Goal: Information Seeking & Learning: Learn about a topic

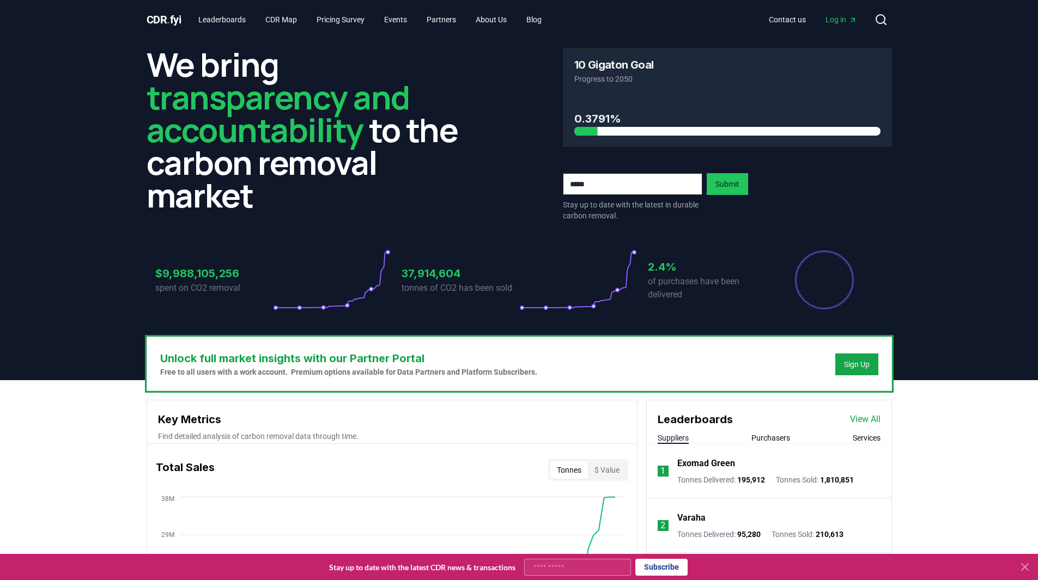
click at [828, 20] on span "Log in" at bounding box center [841, 19] width 32 height 11
click at [364, 25] on link "Pricing Survey" at bounding box center [340, 20] width 65 height 20
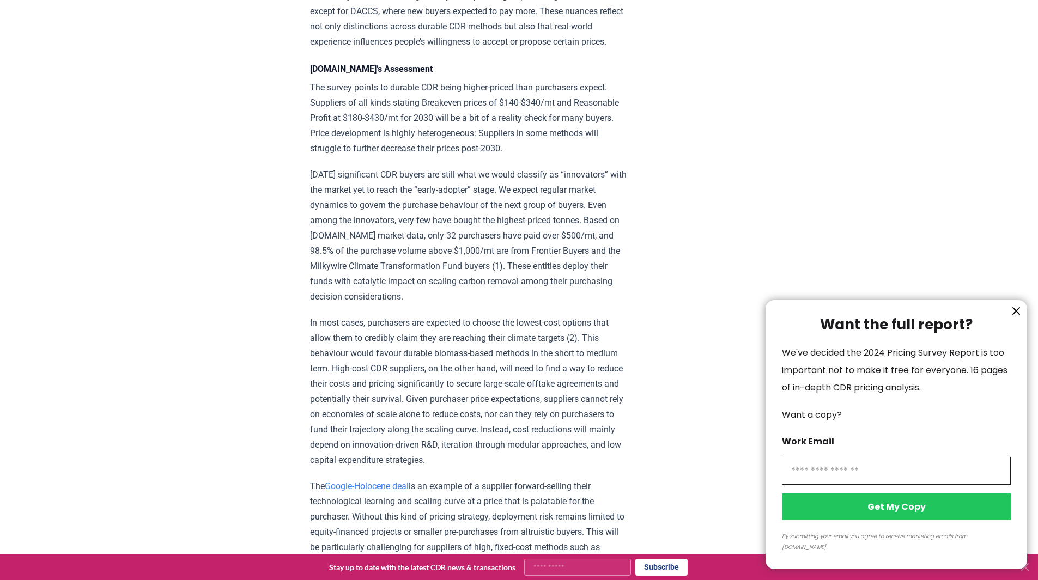
scroll to position [1307, 0]
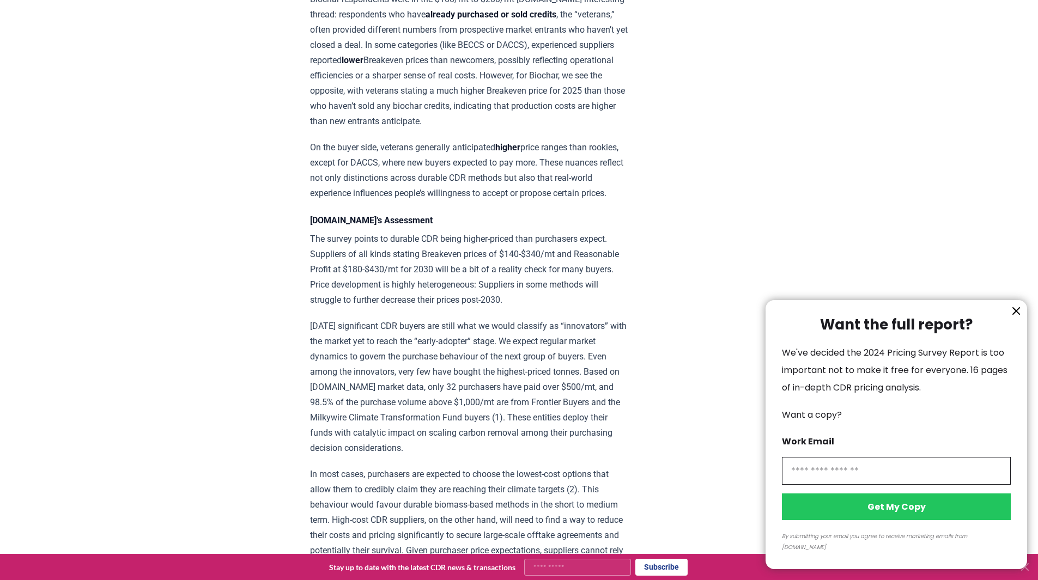
click at [1000, 326] on div "Want the full report? We've decided the 2024 Pricing Survey Report is too impor…" at bounding box center [895, 434] width 261 height 269
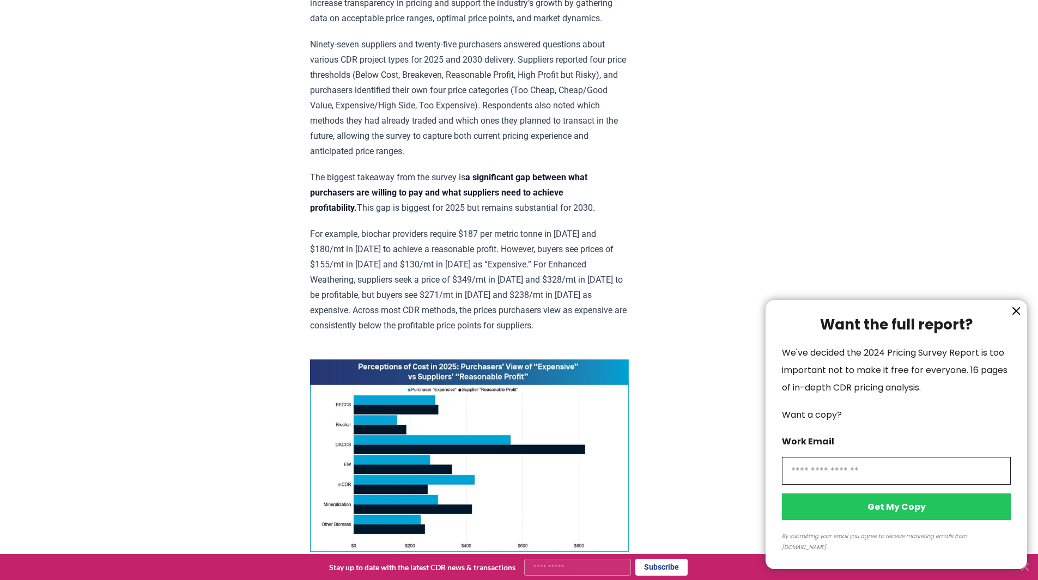
scroll to position [545, 0]
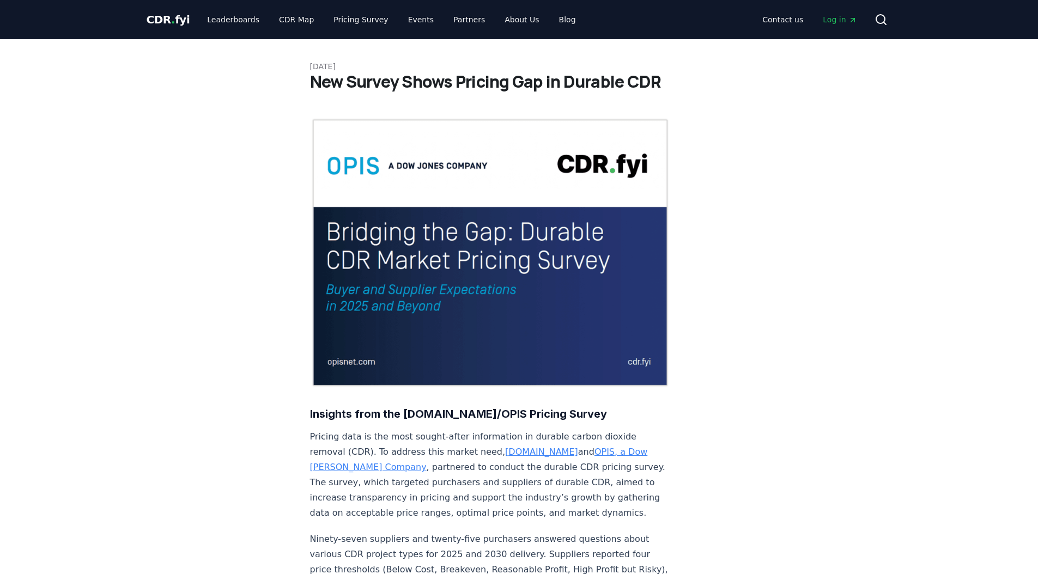
scroll to position [545, 0]
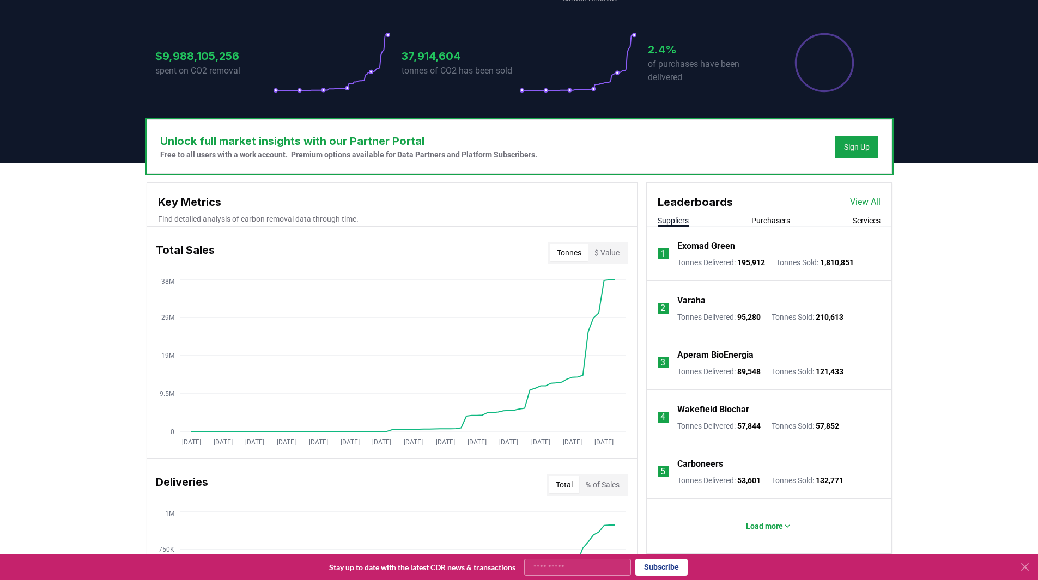
scroll to position [218, 0]
click at [611, 253] on button "$ Value" at bounding box center [607, 251] width 38 height 17
click at [584, 253] on button "Tonnes" at bounding box center [569, 251] width 38 height 17
click at [610, 254] on button "$ Value" at bounding box center [607, 251] width 38 height 17
click at [588, 254] on button "$ Value" at bounding box center [607, 251] width 38 height 17
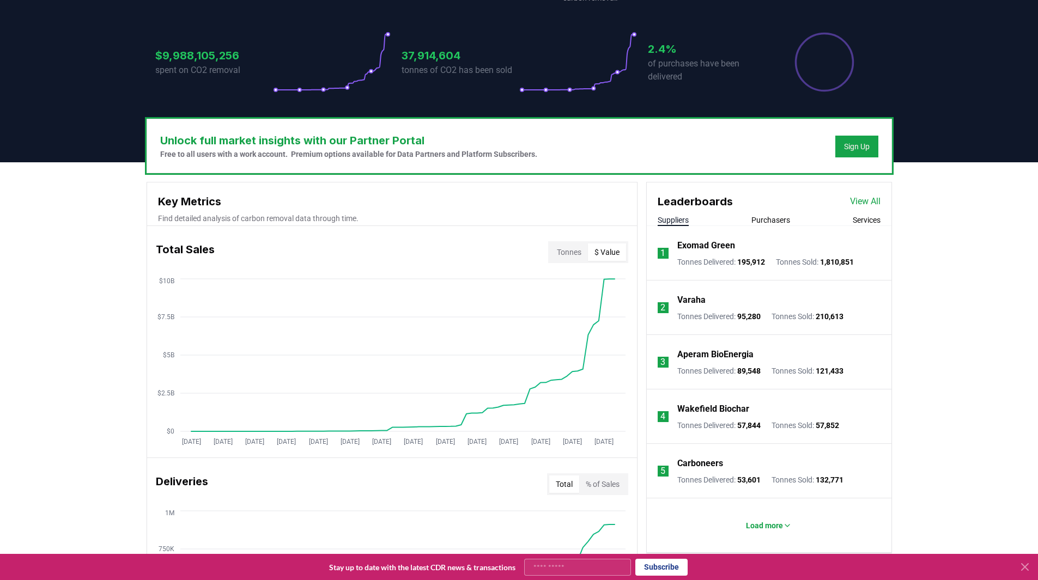
click at [584, 259] on button "Tonnes" at bounding box center [569, 251] width 38 height 17
click at [612, 258] on button "$ Value" at bounding box center [607, 251] width 38 height 17
click at [586, 258] on button "Tonnes" at bounding box center [569, 251] width 38 height 17
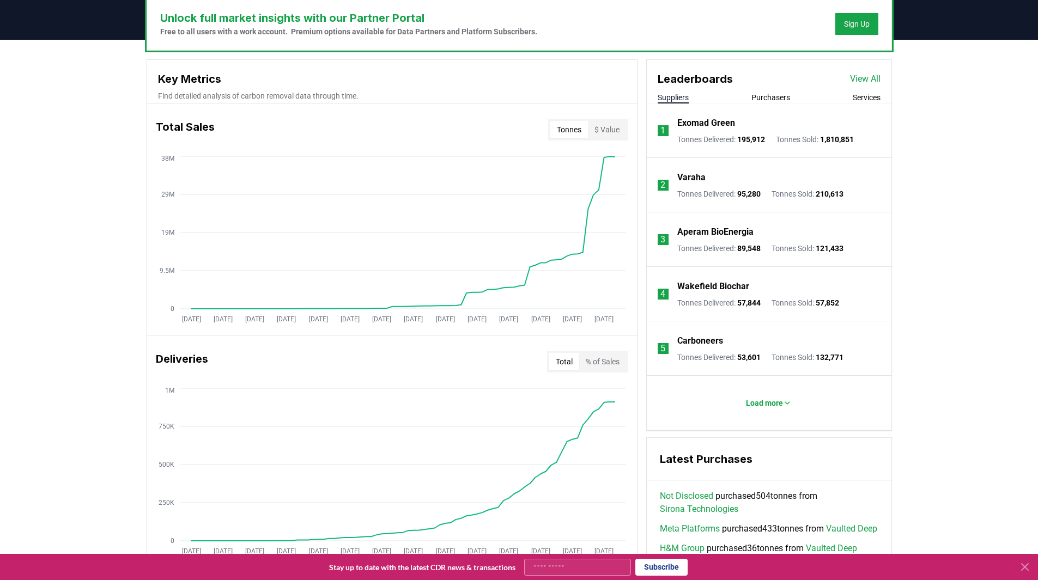
scroll to position [436, 0]
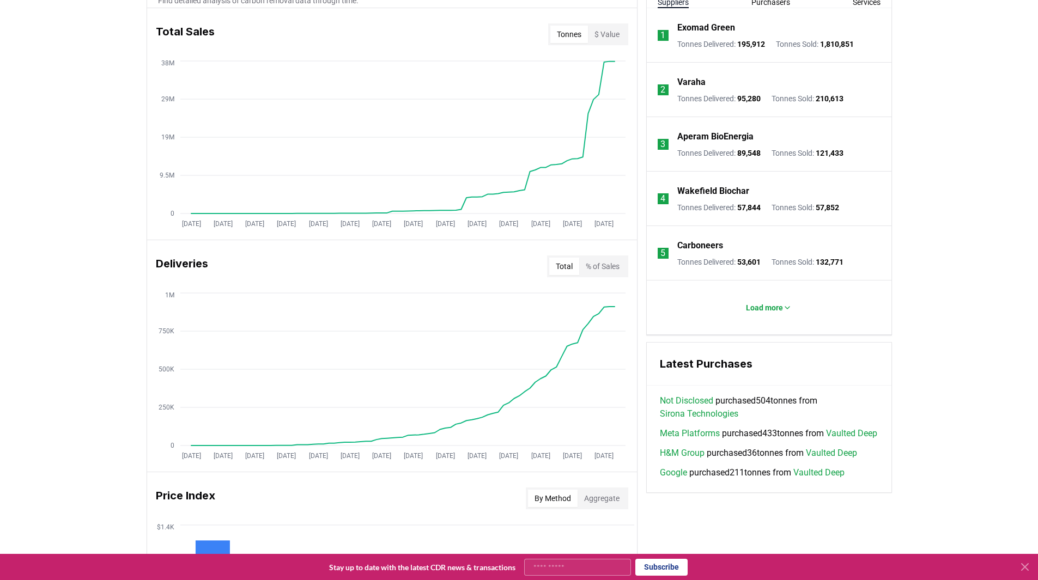
click at [602, 263] on button "% of Sales" at bounding box center [602, 266] width 47 height 17
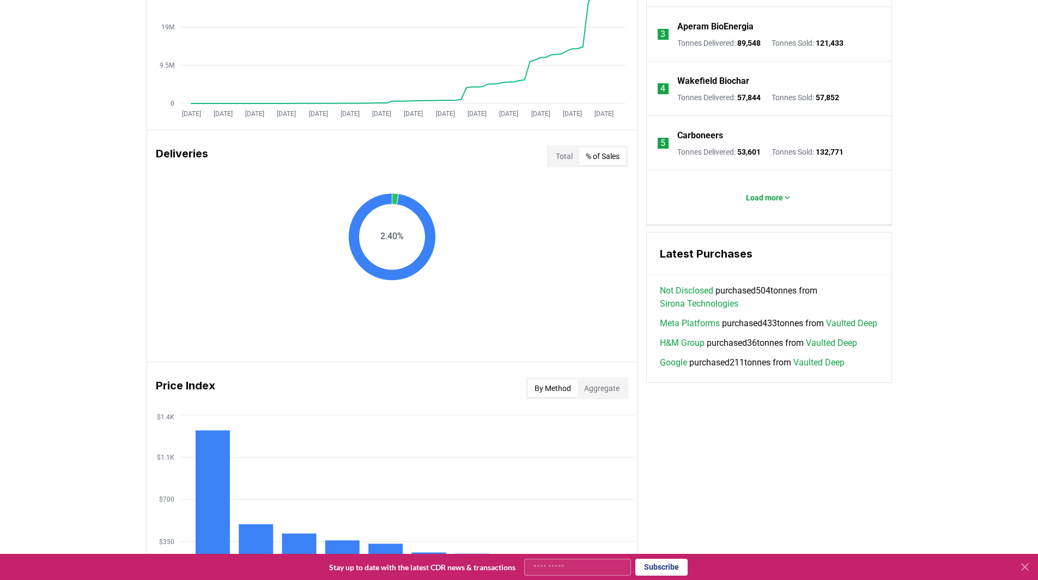
scroll to position [545, 0]
click at [566, 160] on button "Total" at bounding box center [564, 157] width 30 height 17
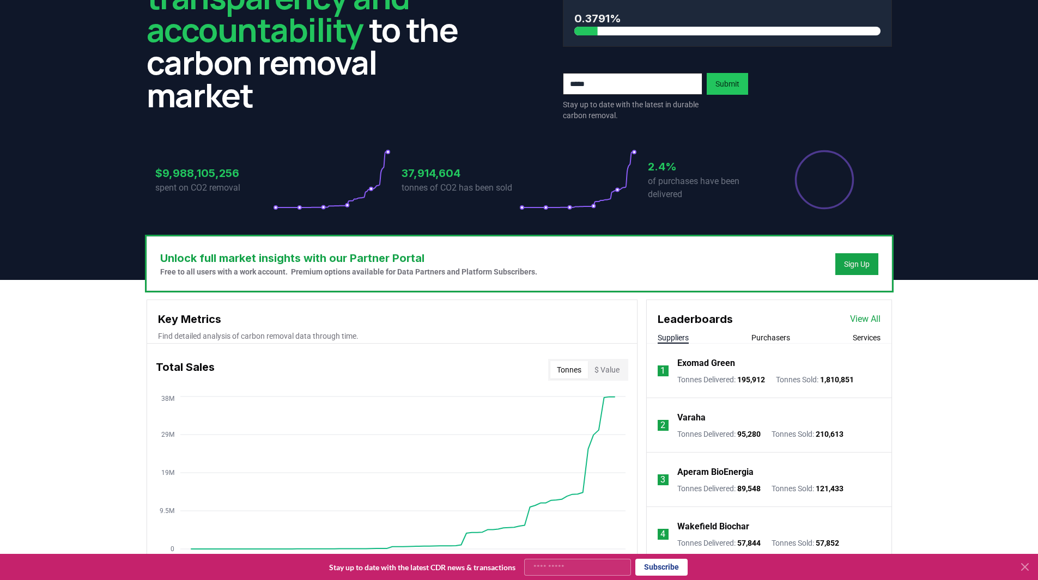
scroll to position [0, 0]
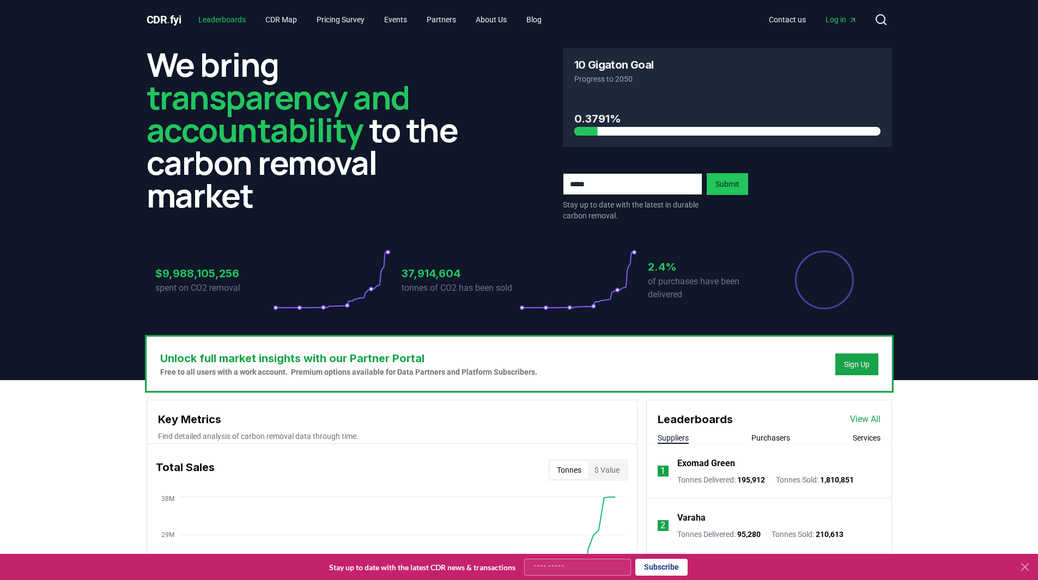
click at [239, 20] on link "Leaderboards" at bounding box center [222, 20] width 65 height 20
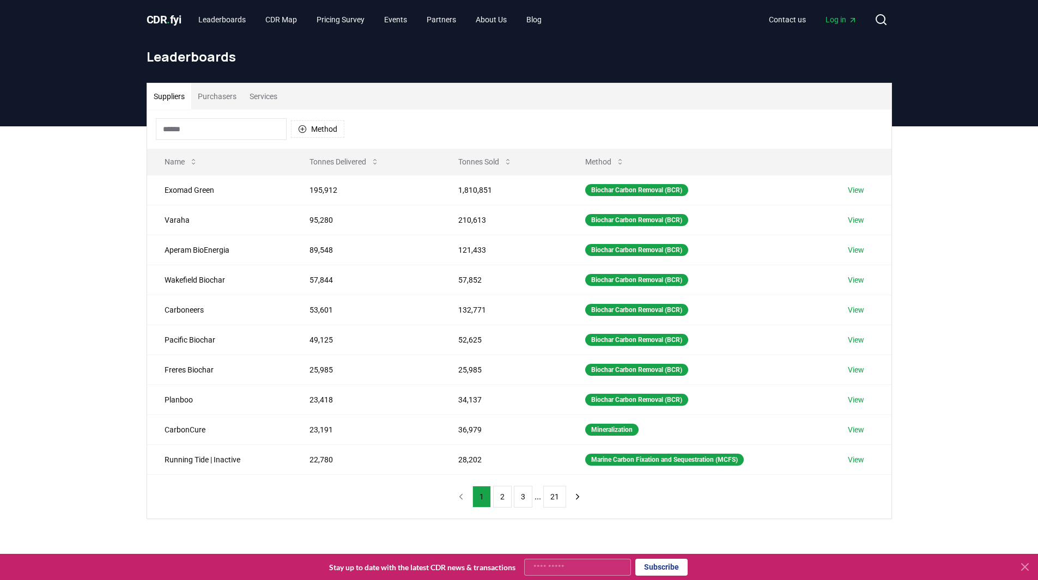
click at [235, 93] on button "Purchasers" at bounding box center [217, 96] width 52 height 26
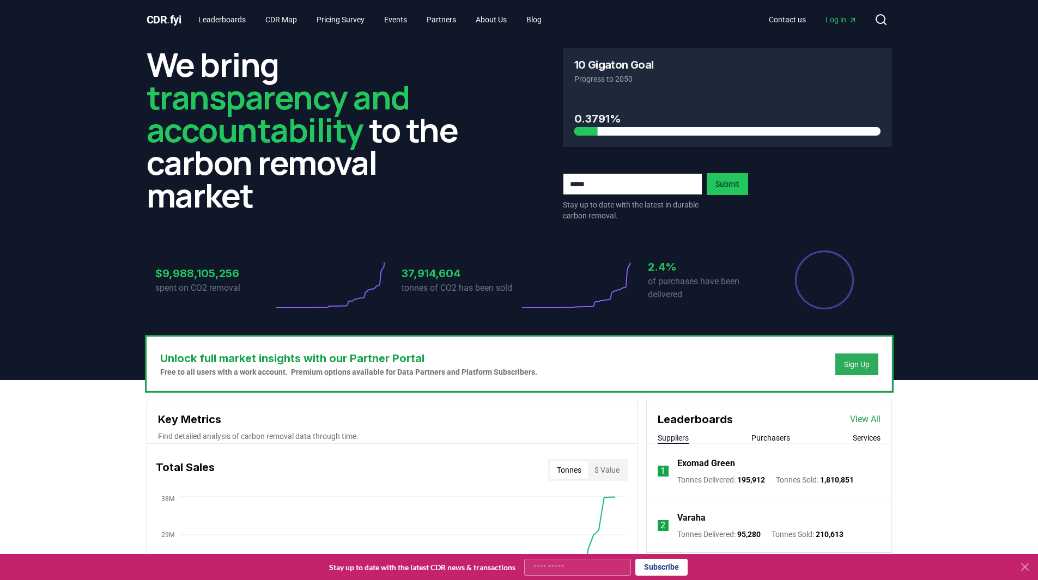
click at [844, 361] on div "Sign Up" at bounding box center [857, 364] width 26 height 11
click at [226, 22] on link "Leaderboards" at bounding box center [222, 20] width 65 height 20
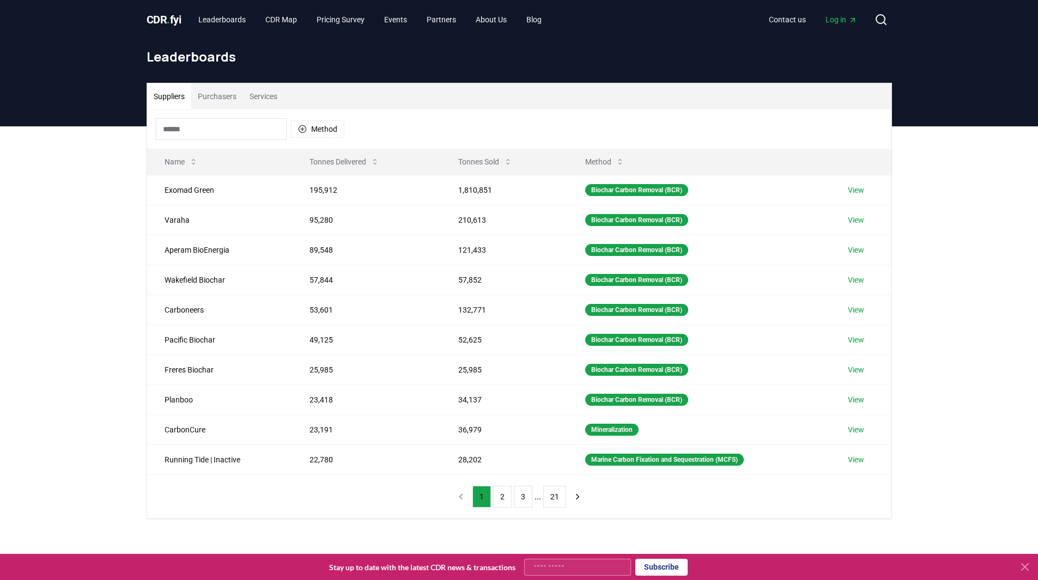
click at [230, 94] on button "Purchasers" at bounding box center [217, 96] width 52 height 26
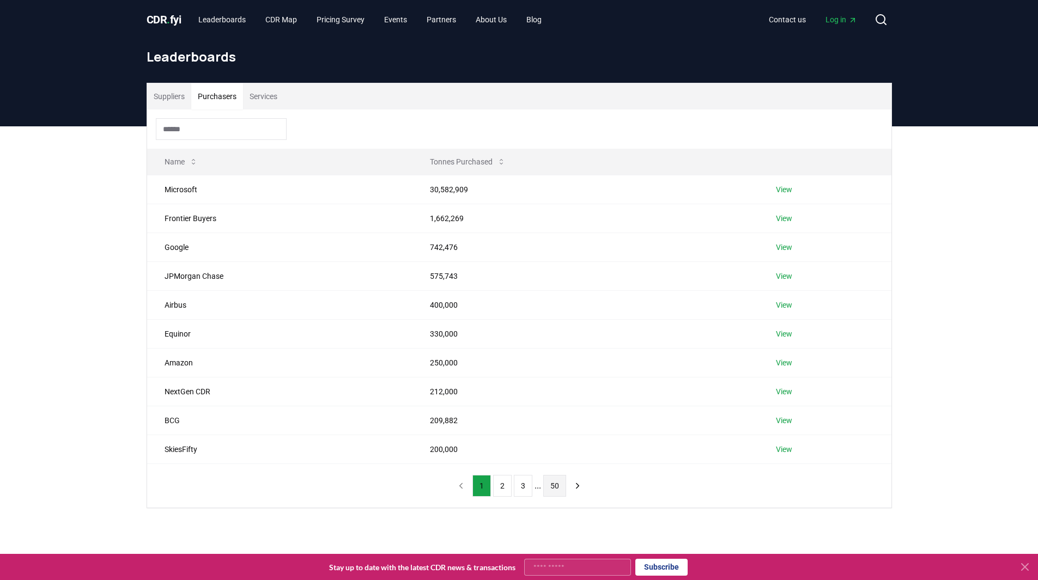
click at [558, 486] on button "50" at bounding box center [554, 486] width 23 height 22
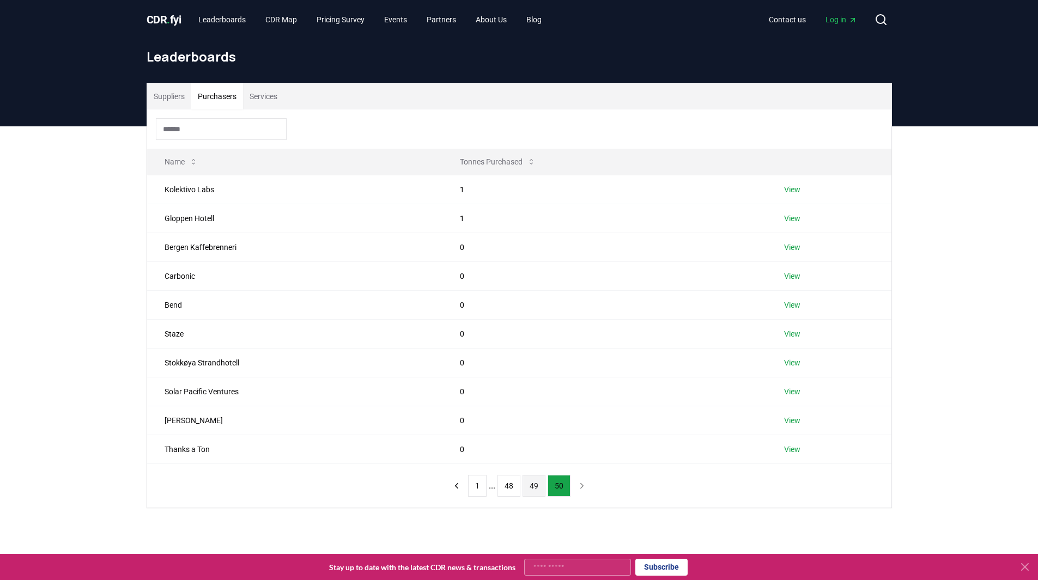
click at [540, 492] on button "49" at bounding box center [533, 486] width 23 height 22
click at [210, 119] on input at bounding box center [221, 129] width 131 height 22
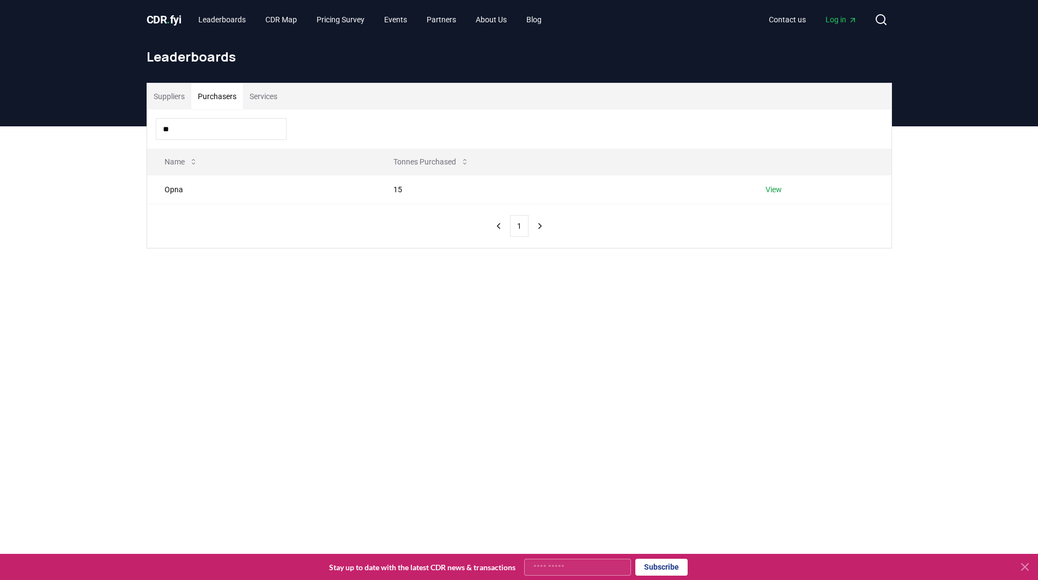
type input "*"
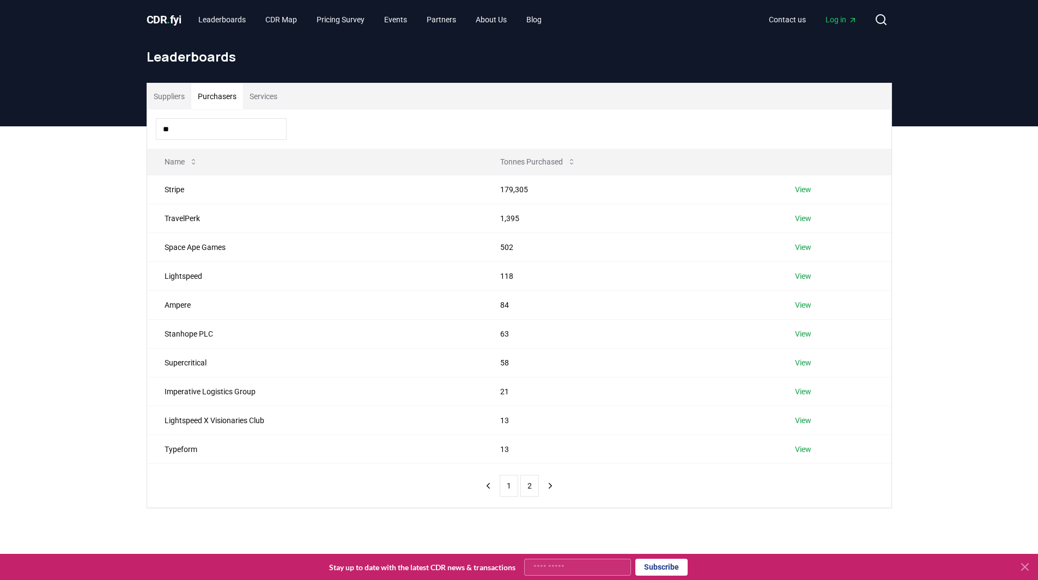
type input "*"
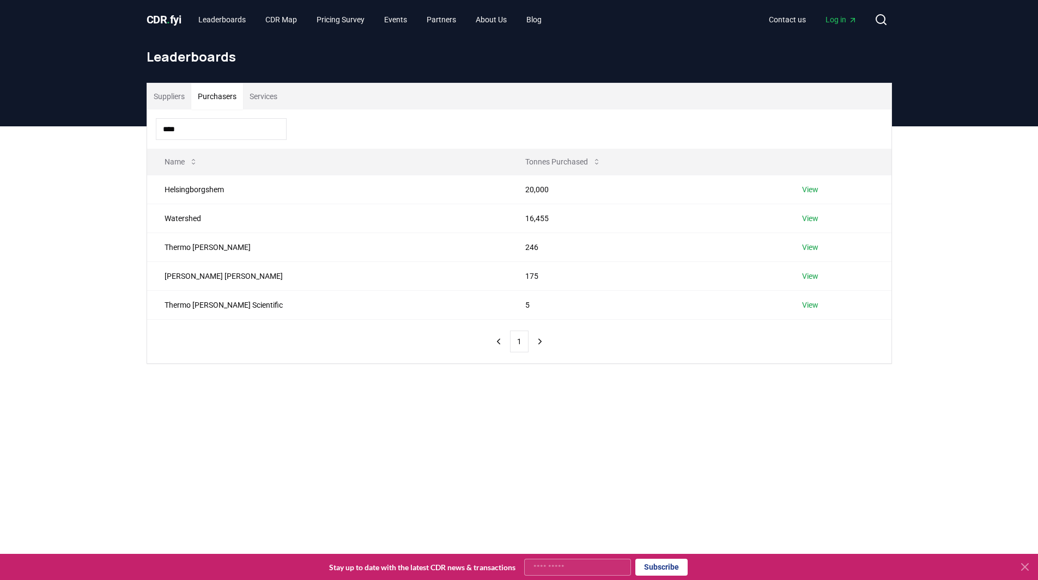
type input "*****"
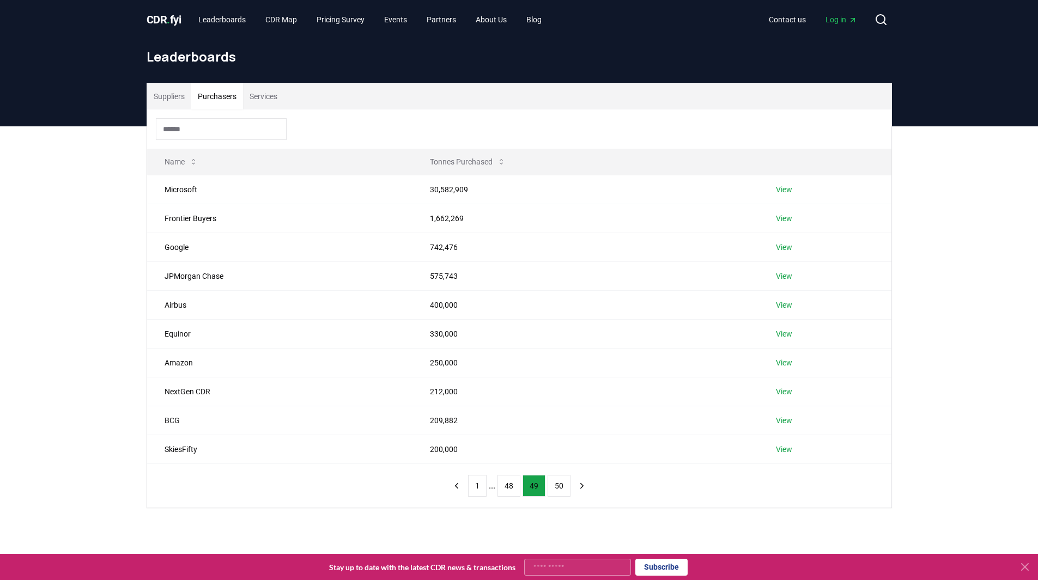
click at [248, 99] on button "Services" at bounding box center [263, 96] width 41 height 26
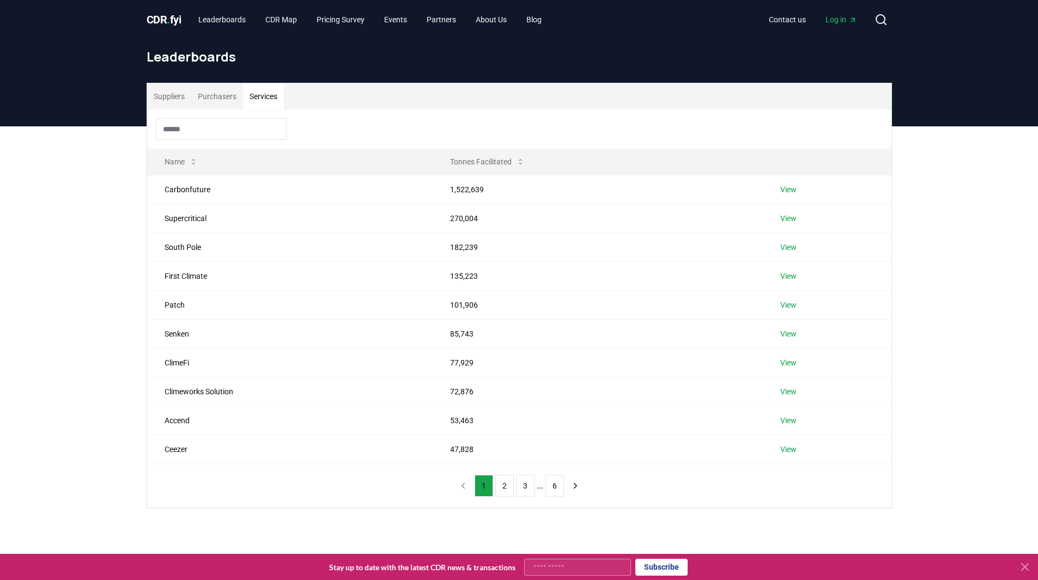
click at [225, 125] on input at bounding box center [221, 129] width 131 height 22
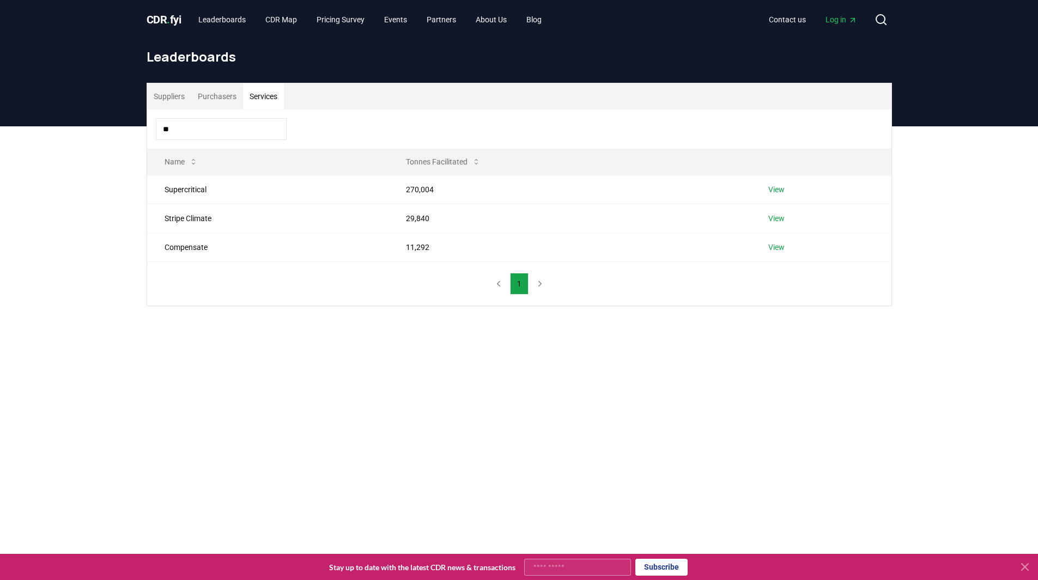
type input "*"
type input "***"
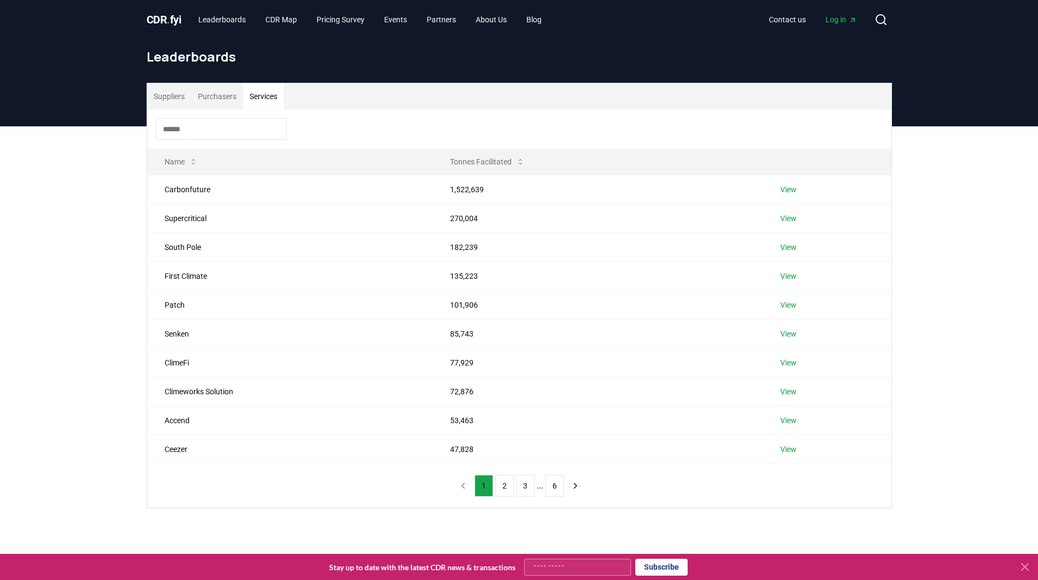
click at [150, 90] on button "Suppliers" at bounding box center [169, 96] width 44 height 26
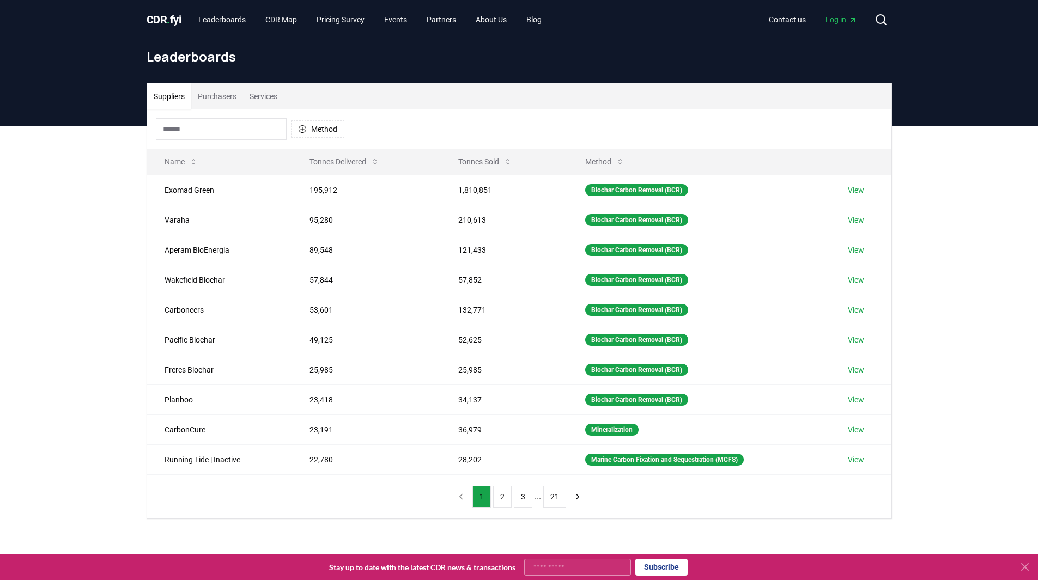
click at [248, 127] on input at bounding box center [221, 129] width 131 height 22
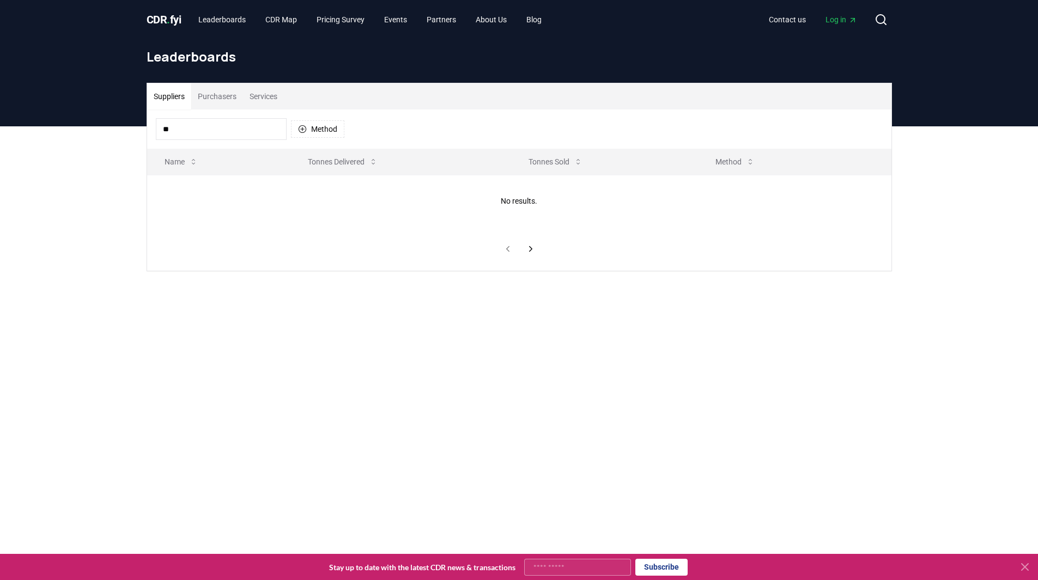
type input "***"
type input "*"
type input "*****"
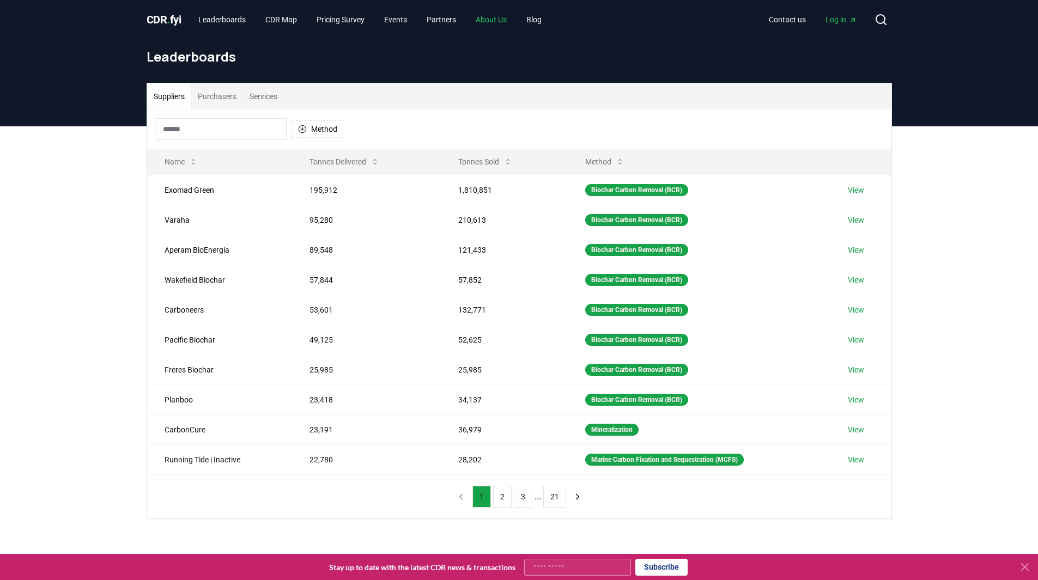
click at [512, 23] on link "About Us" at bounding box center [491, 20] width 48 height 20
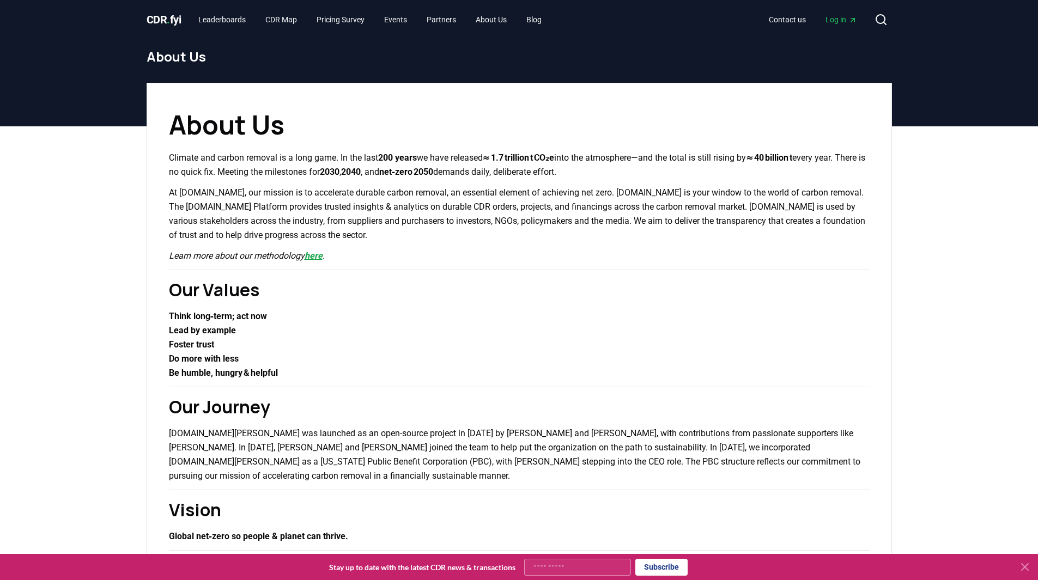
click at [315, 256] on link "here" at bounding box center [313, 256] width 18 height 10
click at [322, 254] on link "here" at bounding box center [313, 256] width 18 height 10
click at [289, 21] on link "CDR Map" at bounding box center [281, 20] width 49 height 20
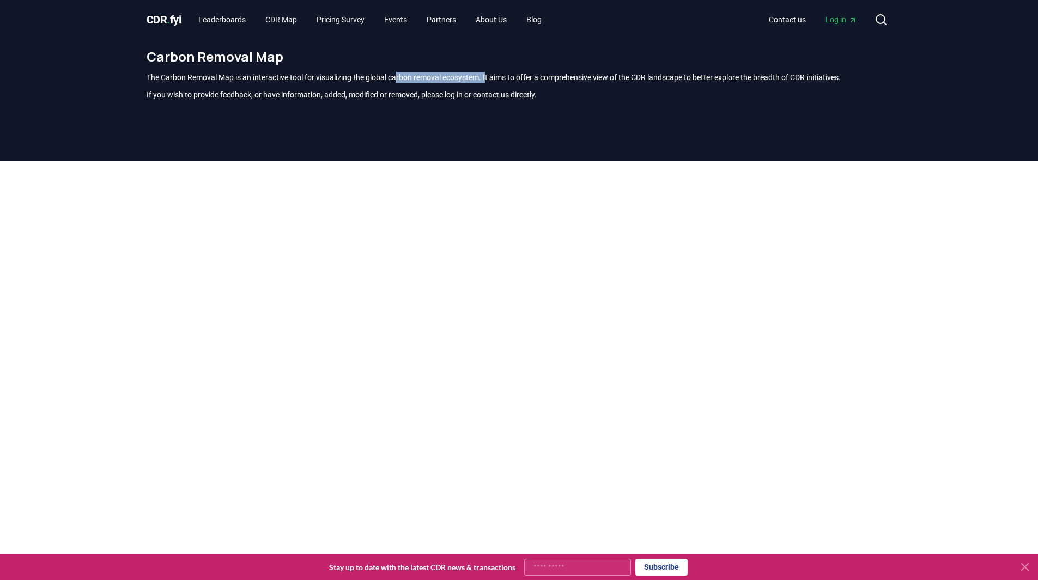
drag, startPoint x: 403, startPoint y: 76, endPoint x: 499, endPoint y: 84, distance: 96.2
click at [495, 84] on div "The Carbon Removal Map is an interactive tool for visualizing the global carbon…" at bounding box center [519, 86] width 745 height 28
drag, startPoint x: 522, startPoint y: 82, endPoint x: 564, endPoint y: 77, distance: 42.8
click at [522, 82] on p "The Carbon Removal Map is an interactive tool for visualizing the global carbon…" at bounding box center [519, 77] width 745 height 11
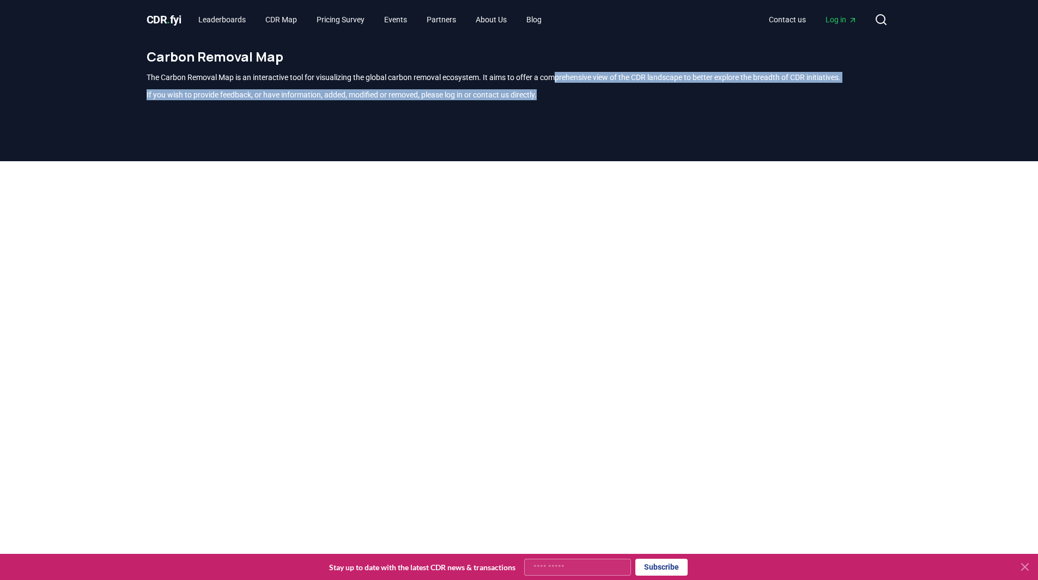
drag, startPoint x: 564, startPoint y: 77, endPoint x: 564, endPoint y: 87, distance: 10.3
click at [564, 87] on div "The Carbon Removal Map is an interactive tool for visualizing the global carbon…" at bounding box center [519, 86] width 745 height 28
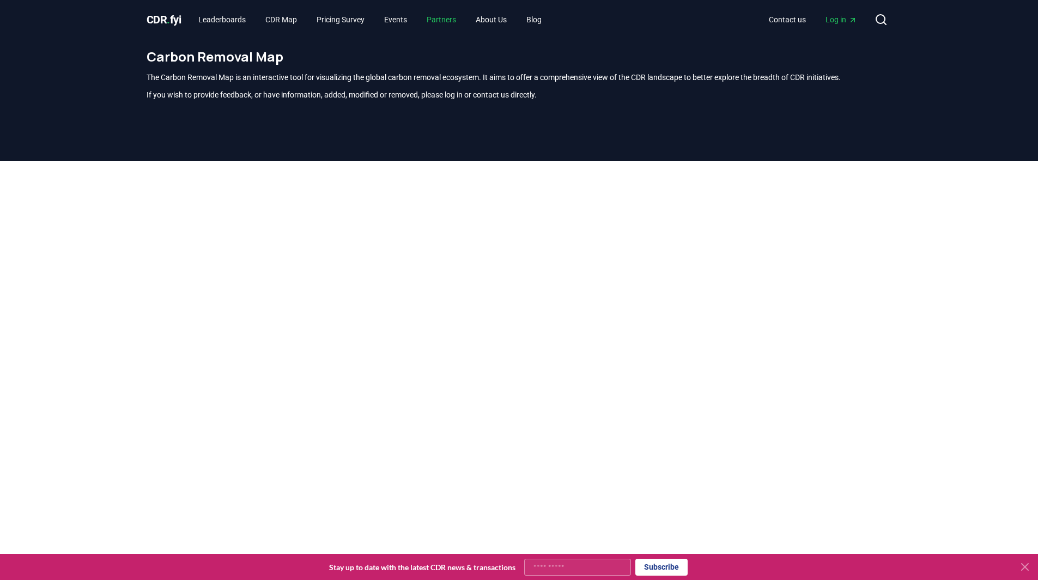
click at [448, 16] on link "Partners" at bounding box center [441, 20] width 47 height 20
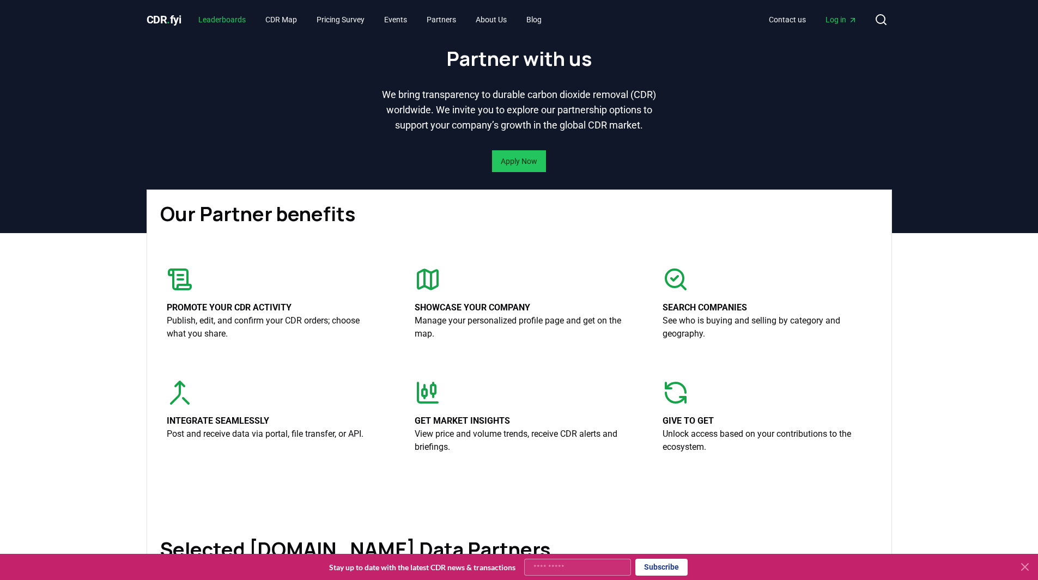
click at [223, 19] on link "Leaderboards" at bounding box center [222, 20] width 65 height 20
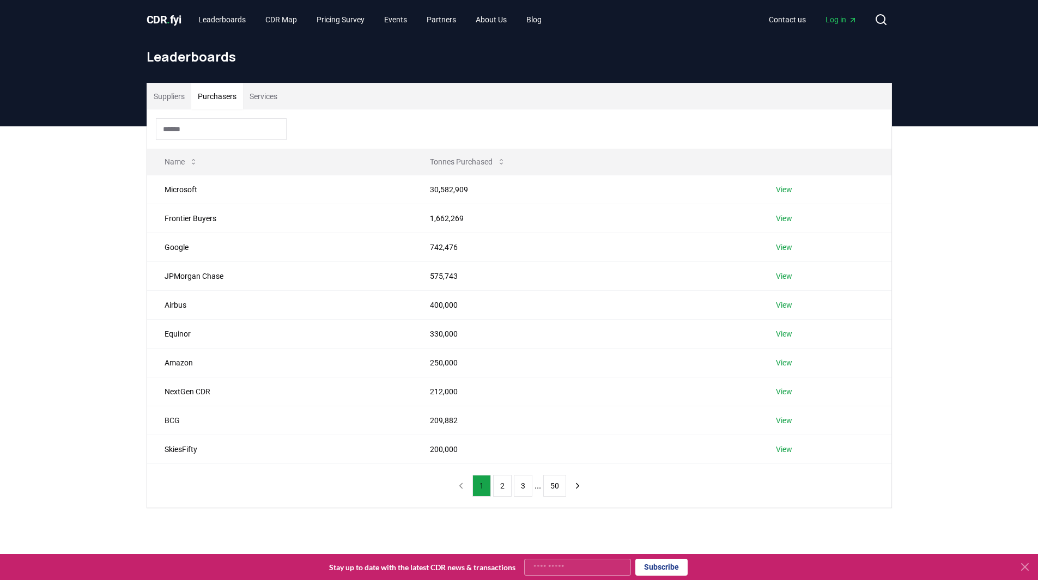
click at [194, 95] on button "Purchasers" at bounding box center [217, 96] width 52 height 26
click at [787, 192] on link "View" at bounding box center [784, 189] width 16 height 11
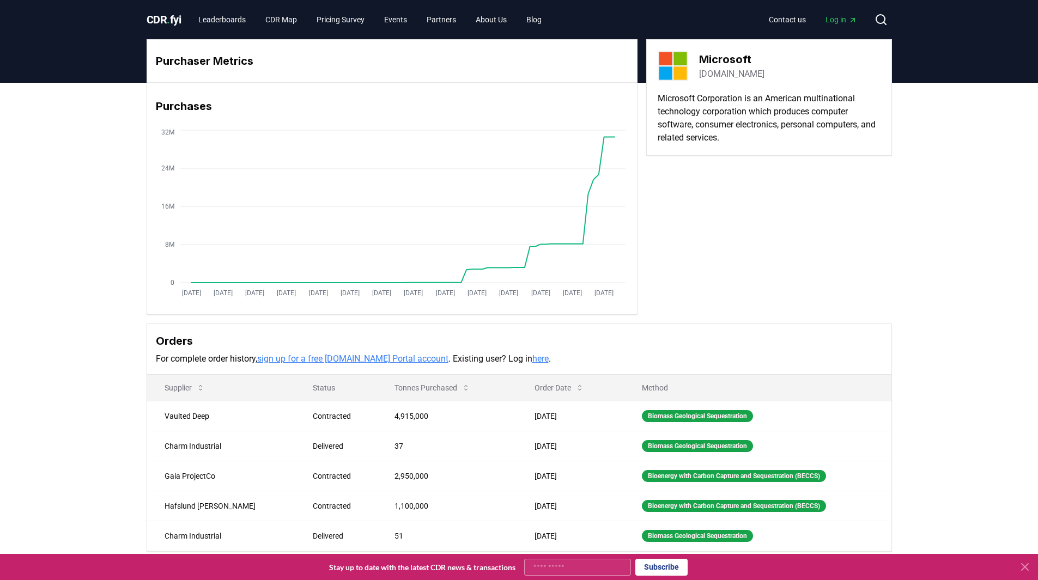
click at [172, 17] on span "CDR . fyi" at bounding box center [164, 19] width 35 height 13
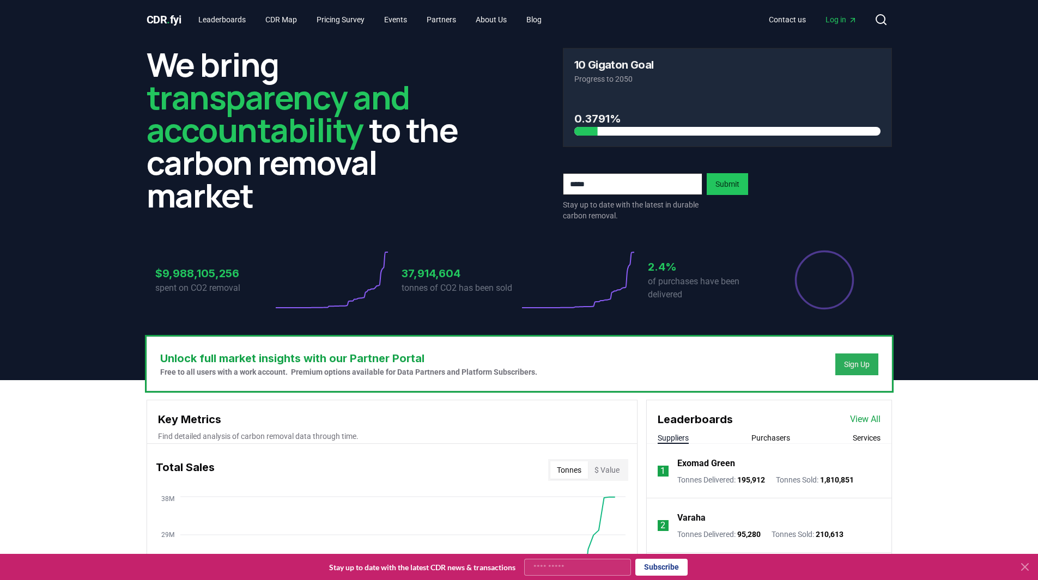
click at [855, 359] on div "Sign Up" at bounding box center [857, 364] width 26 height 11
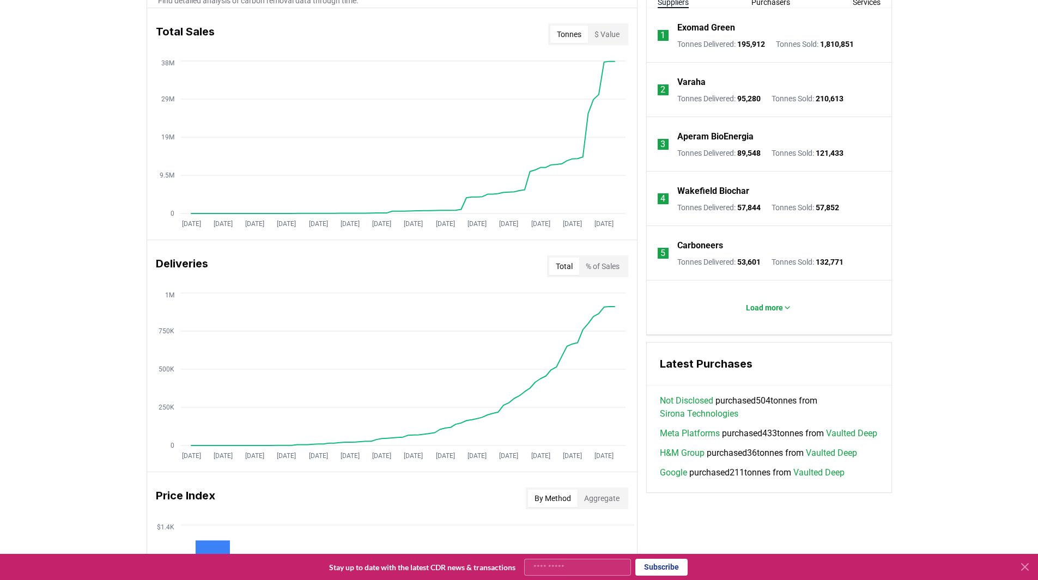
scroll to position [272, 0]
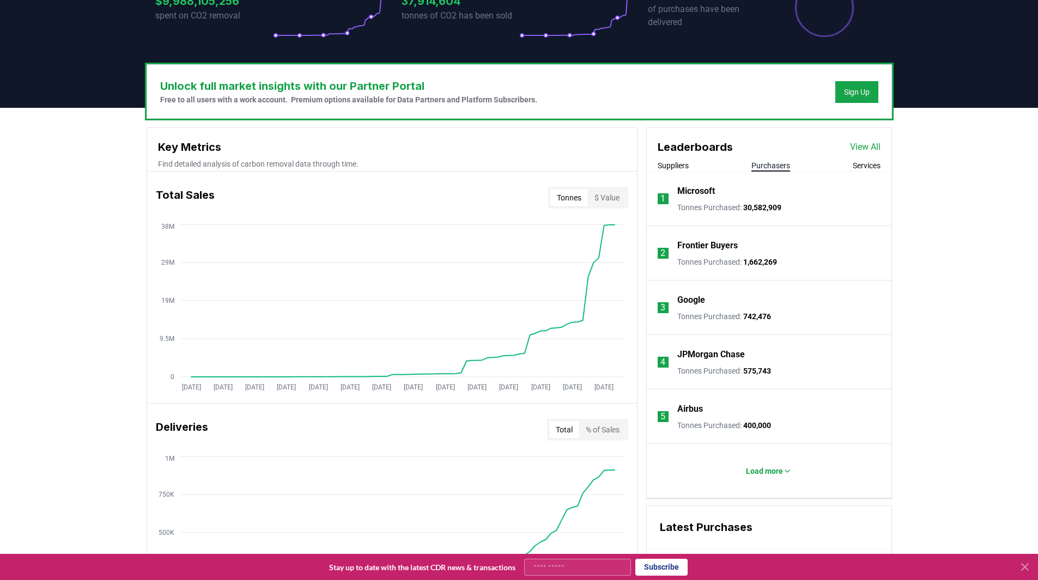
click at [780, 168] on button "Purchasers" at bounding box center [770, 165] width 39 height 11
click at [863, 161] on button "Services" at bounding box center [866, 165] width 28 height 11
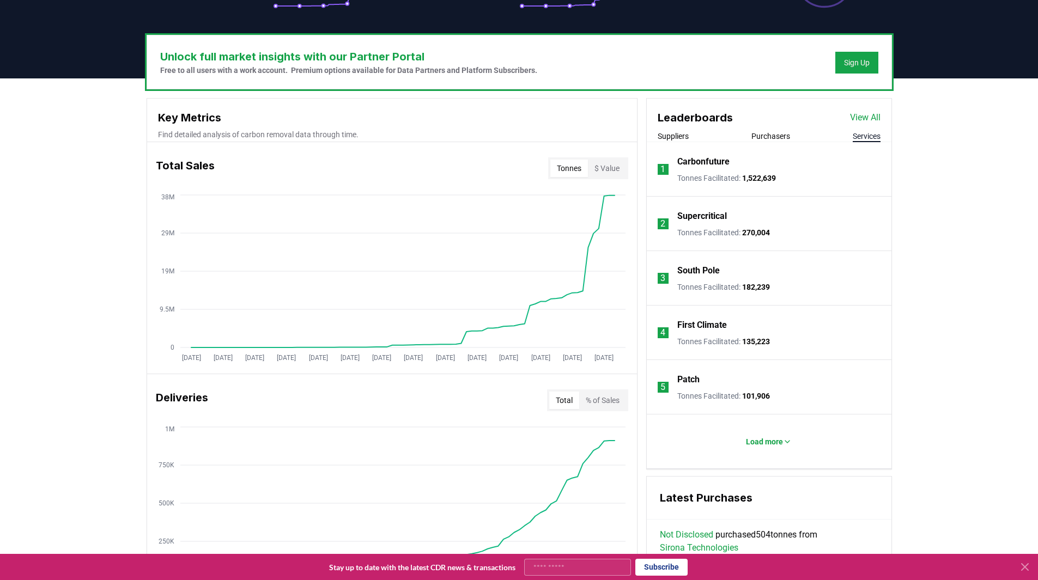
scroll to position [163, 0]
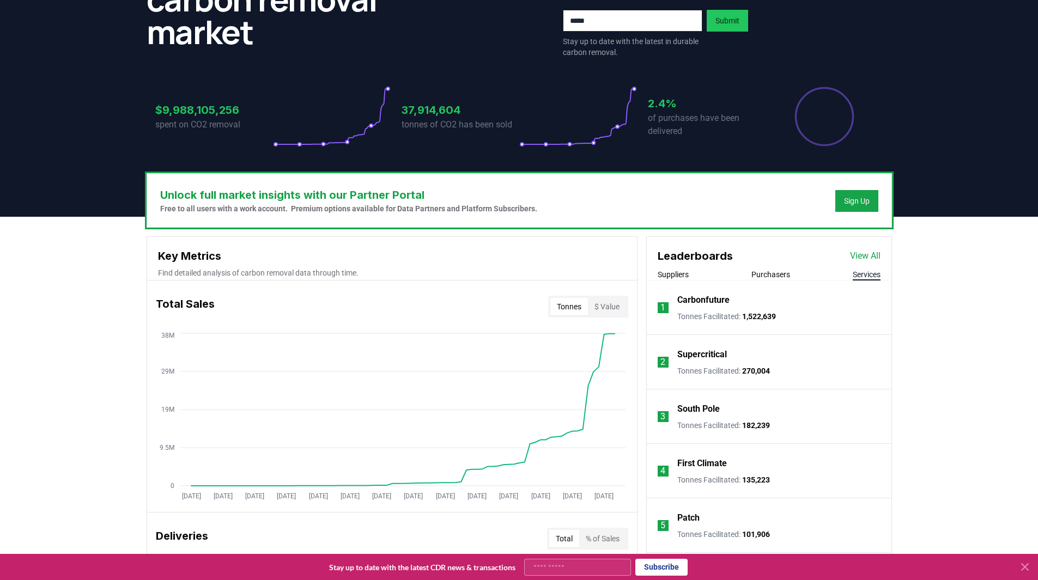
click at [777, 276] on button "Purchasers" at bounding box center [770, 274] width 39 height 11
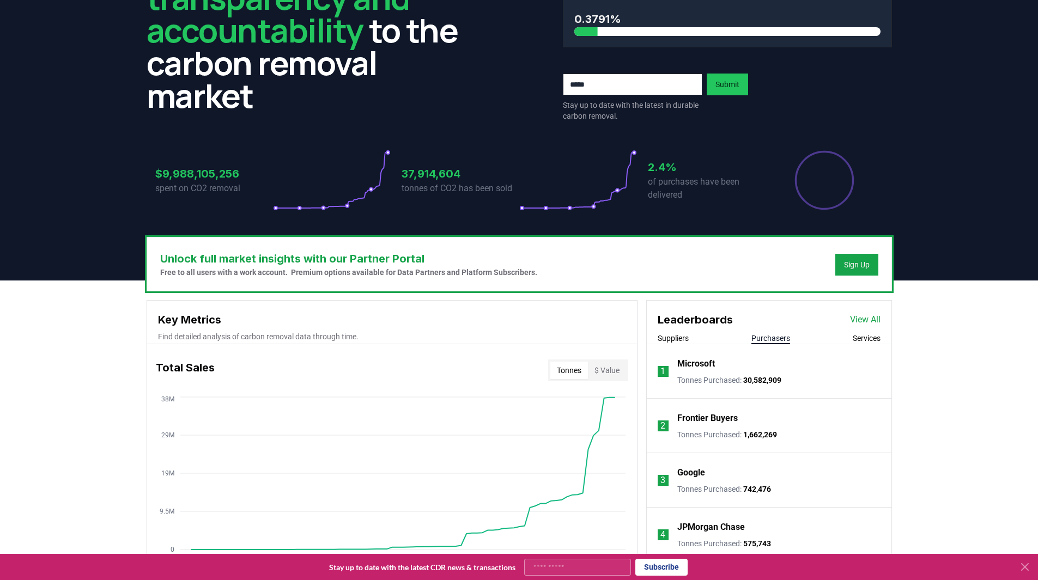
scroll to position [0, 0]
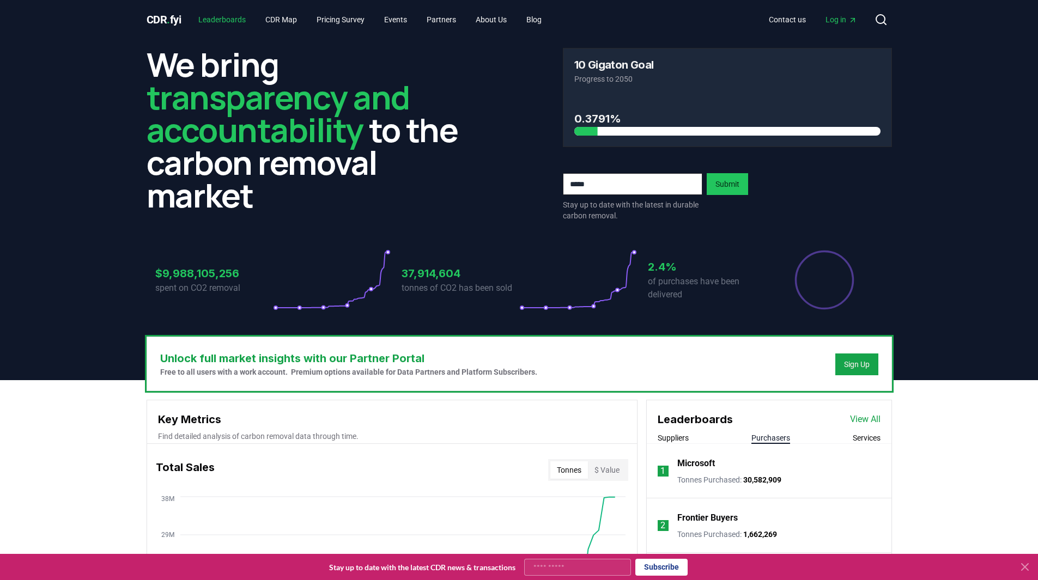
click at [240, 20] on link "Leaderboards" at bounding box center [222, 20] width 65 height 20
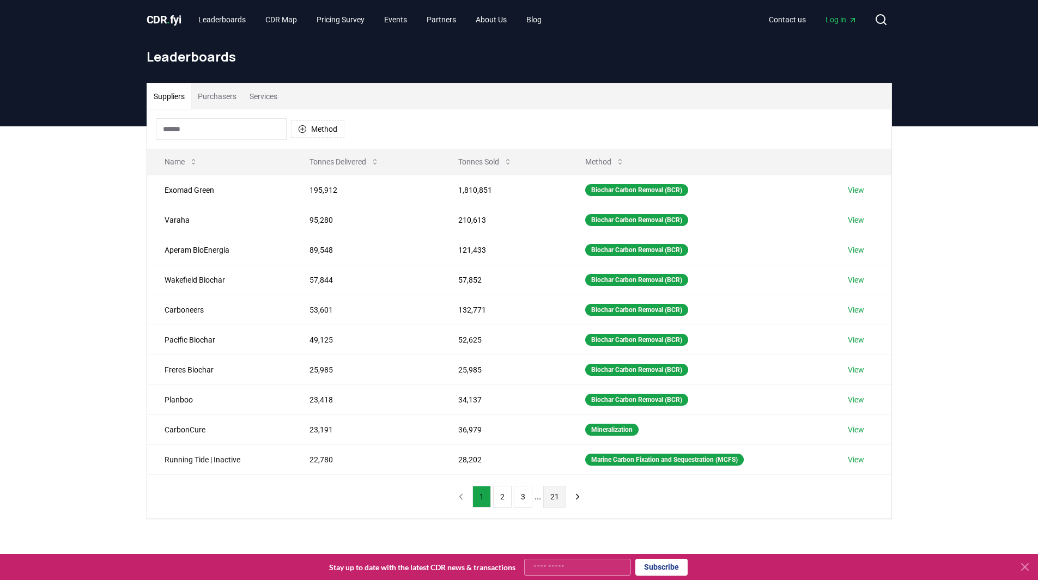
click at [552, 496] on button "21" at bounding box center [554, 497] width 23 height 22
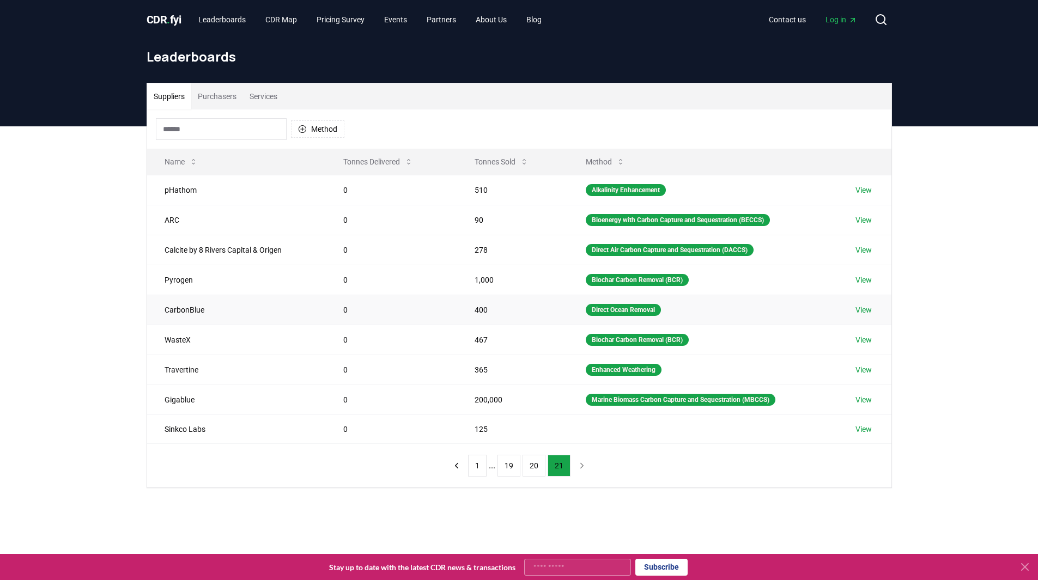
click at [861, 312] on link "View" at bounding box center [863, 309] width 16 height 11
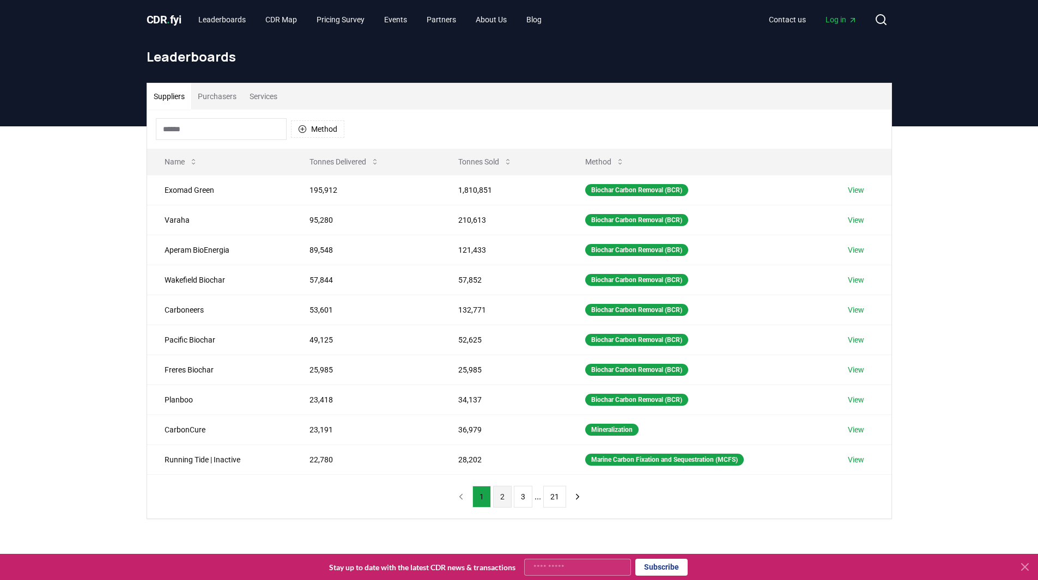
click at [503, 492] on button "2" at bounding box center [502, 497] width 19 height 22
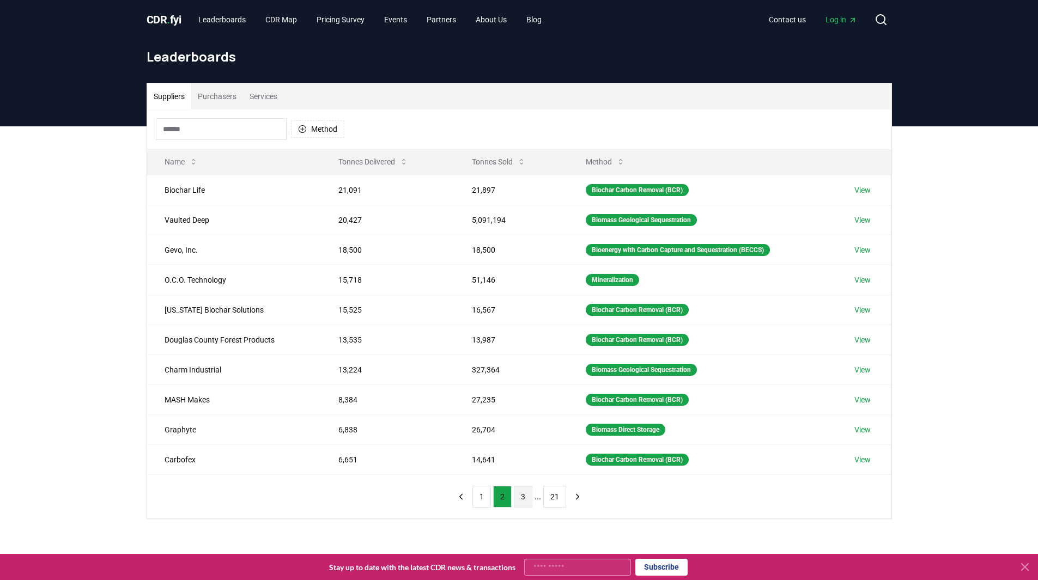
click at [516, 493] on button "3" at bounding box center [523, 497] width 19 height 22
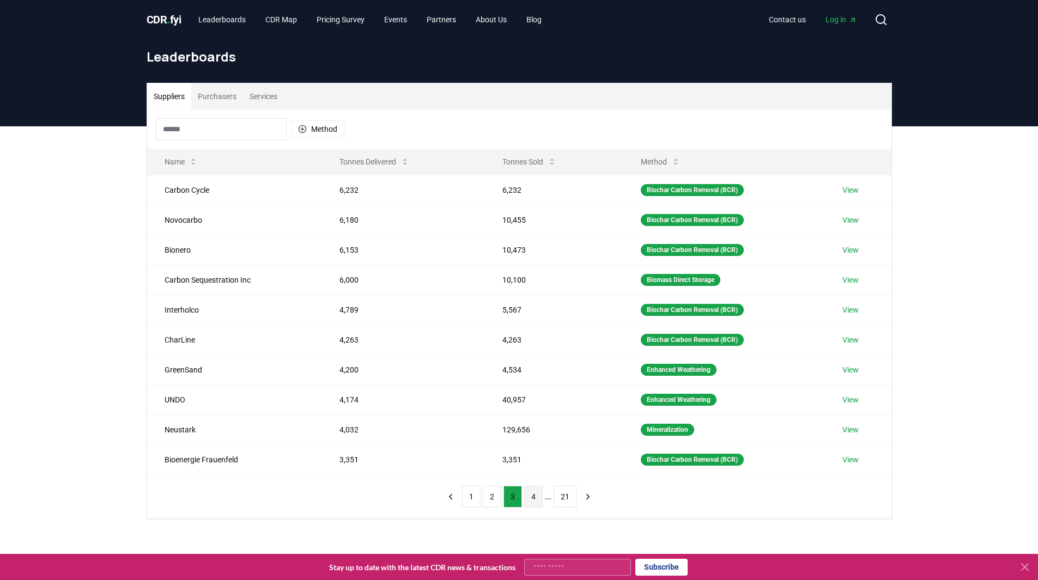
click at [526, 497] on button "4" at bounding box center [533, 497] width 19 height 22
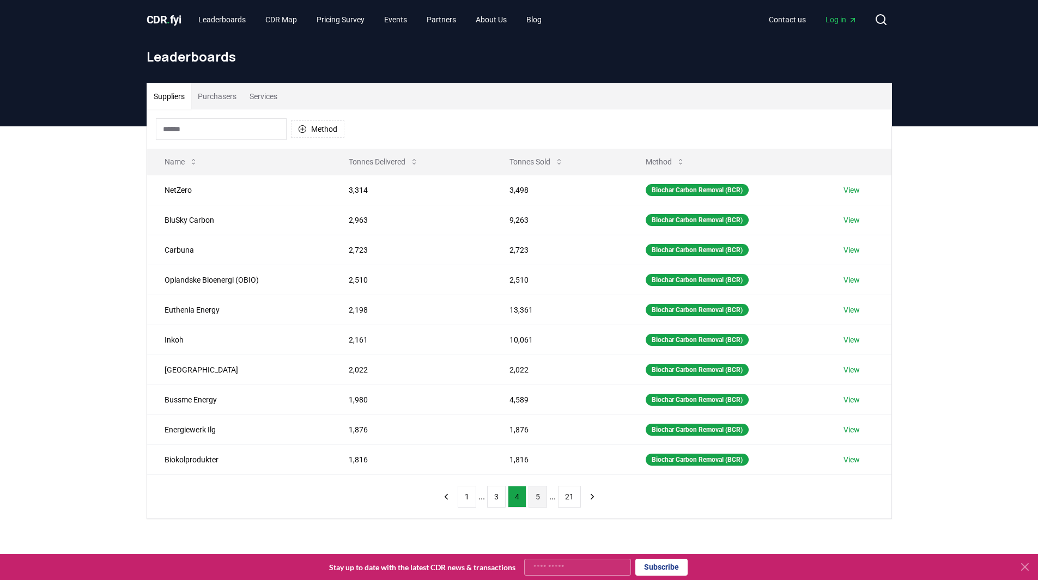
click at [532, 496] on button "5" at bounding box center [537, 497] width 19 height 22
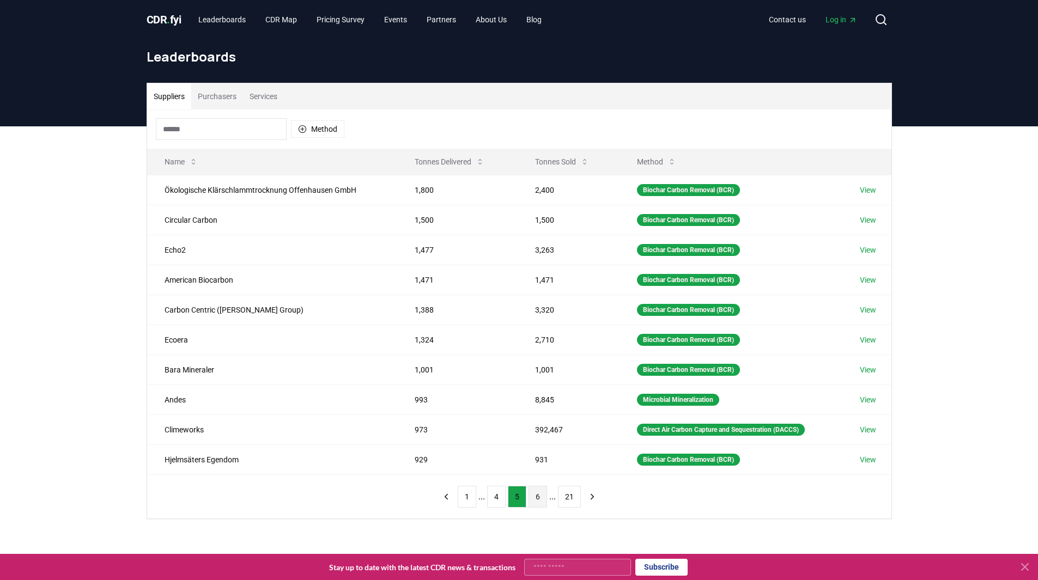
click at [536, 496] on button "6" at bounding box center [537, 497] width 19 height 22
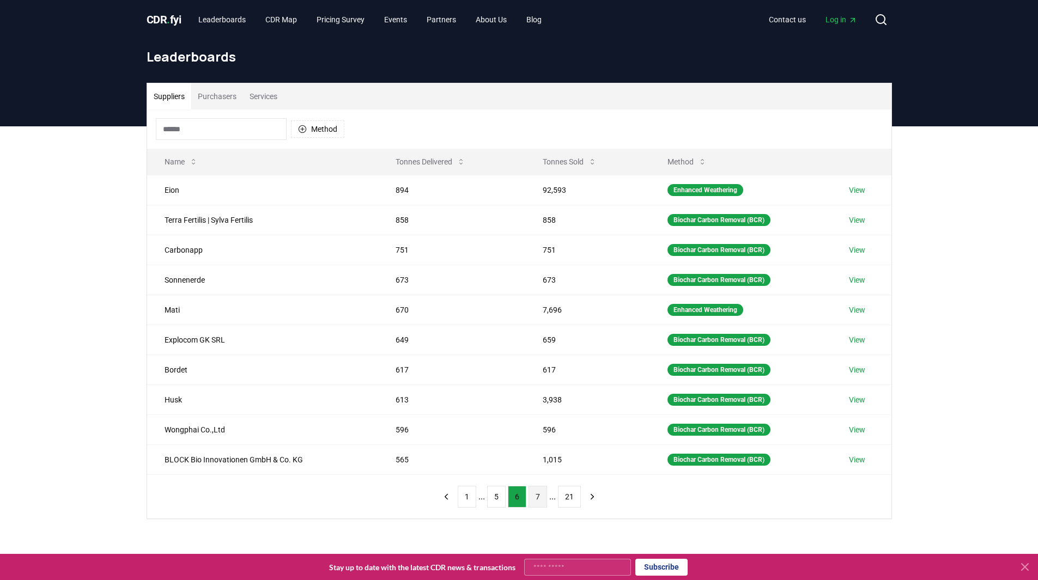
click at [535, 501] on button "7" at bounding box center [537, 497] width 19 height 22
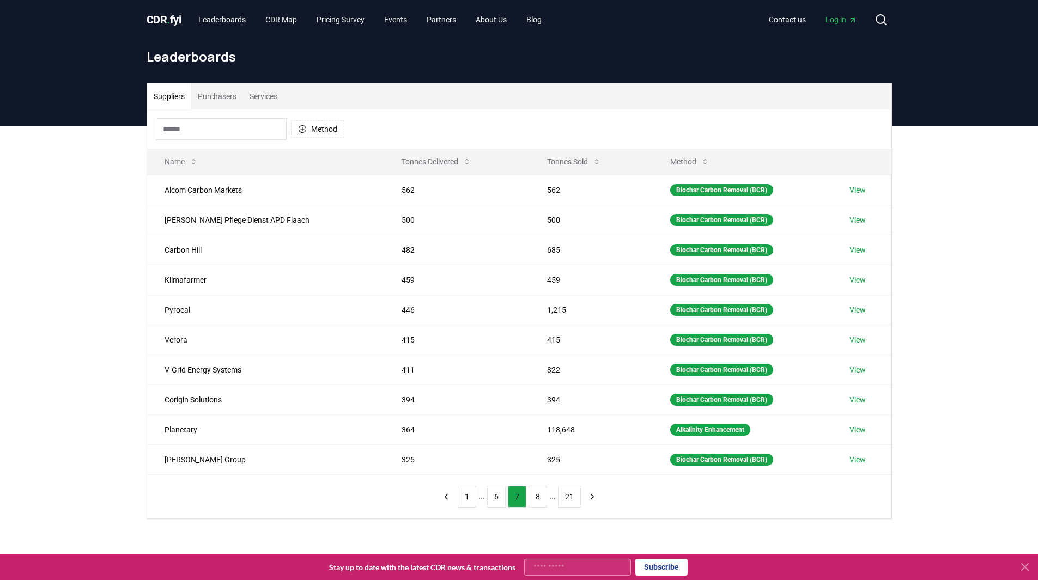
click at [205, 94] on button "Purchasers" at bounding box center [217, 96] width 52 height 26
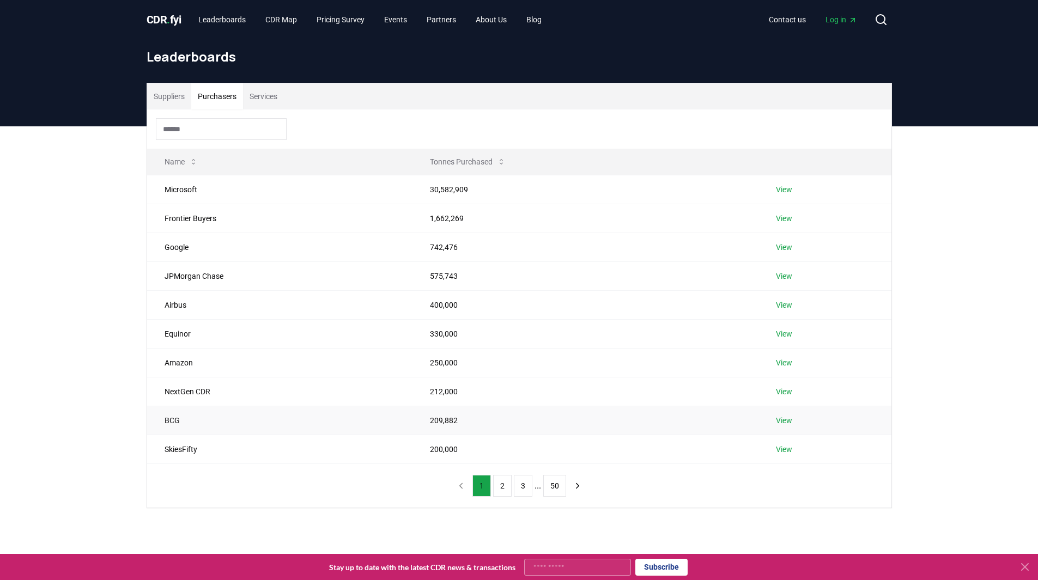
click at [784, 418] on link "View" at bounding box center [784, 420] width 16 height 11
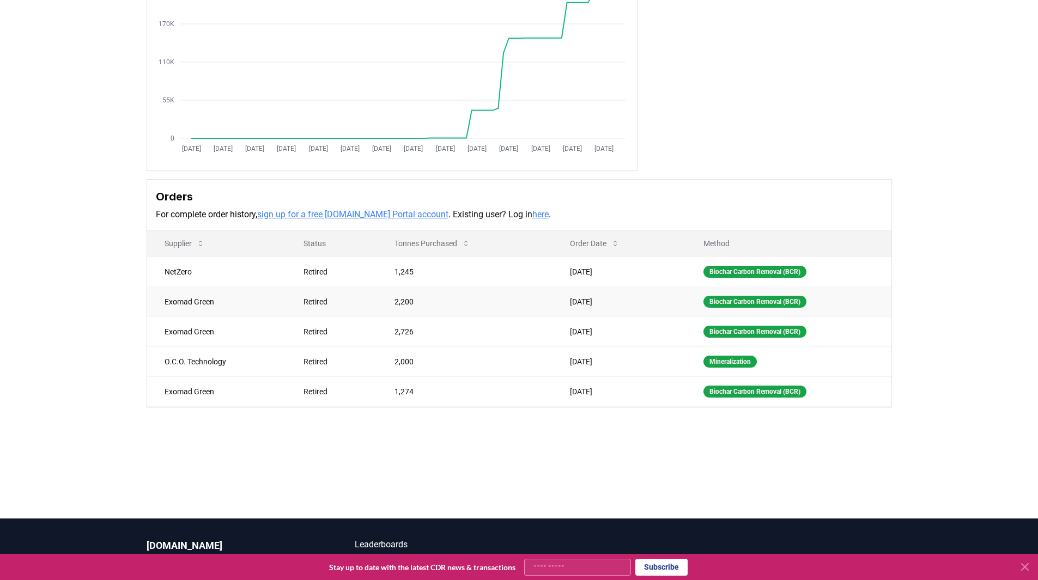
scroll to position [163, 0]
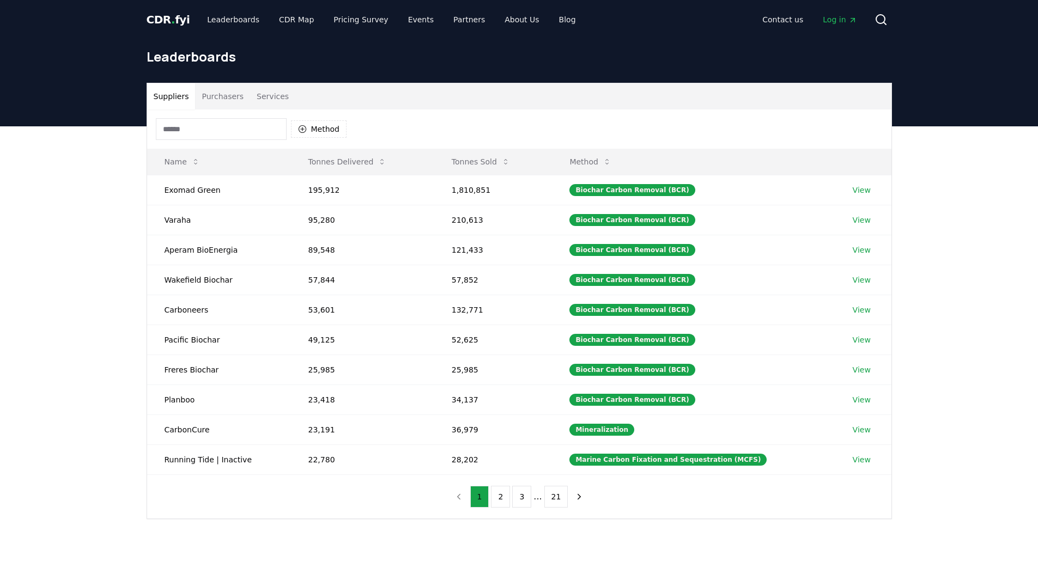
click at [200, 98] on button "Purchasers" at bounding box center [222, 96] width 55 height 26
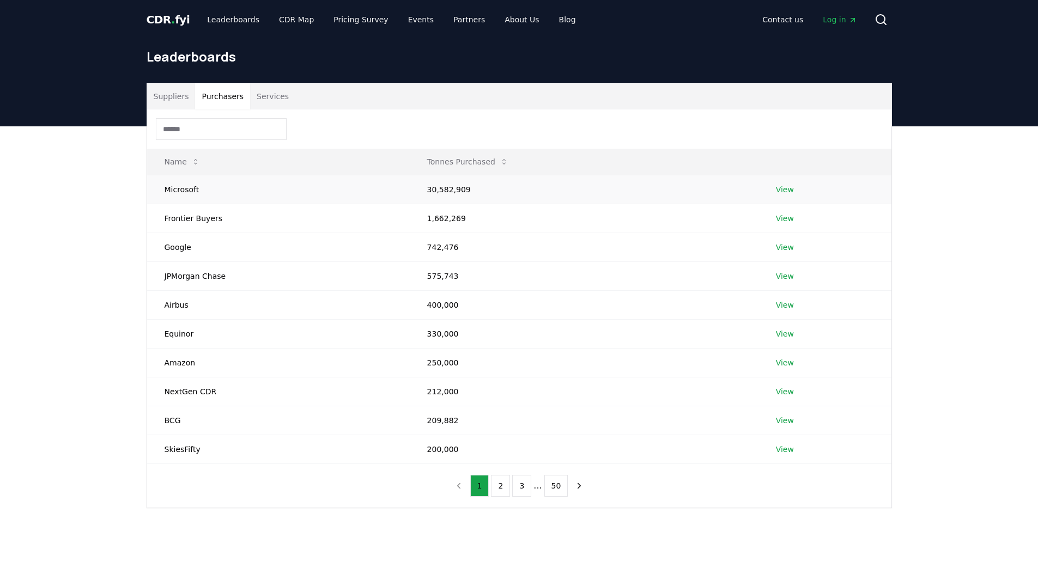
click at [777, 188] on link "View" at bounding box center [785, 189] width 18 height 11
